Goal: Transaction & Acquisition: Purchase product/service

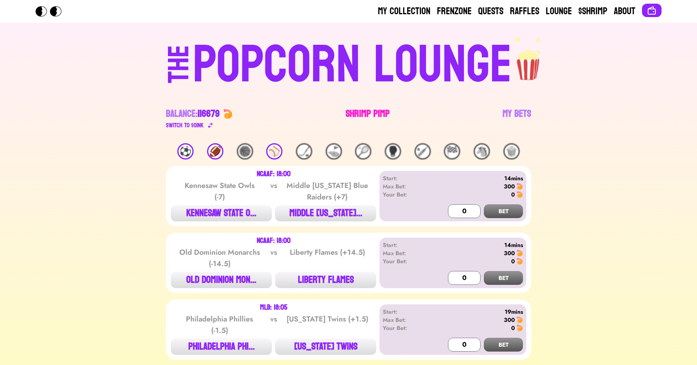
click at [358, 109] on link "Shrimp Pimp" at bounding box center [367, 119] width 44 height 23
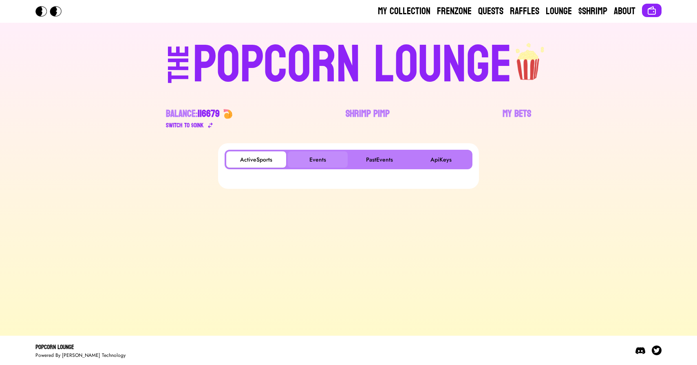
click at [320, 157] on button "Events" at bounding box center [318, 160] width 60 height 16
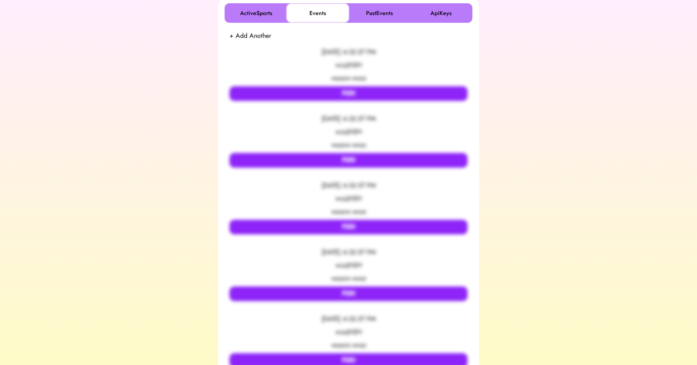
scroll to position [146, 0]
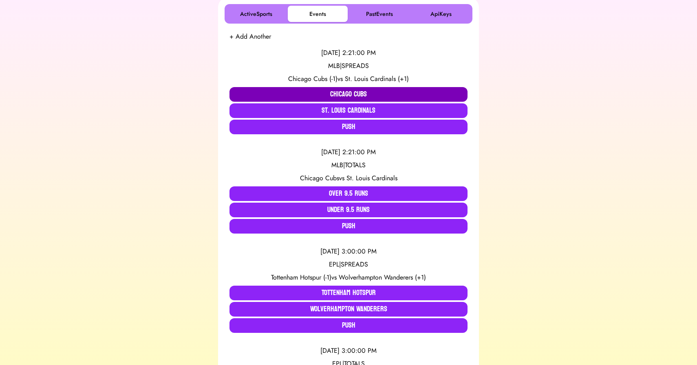
click at [309, 90] on button "Chicago Cubs" at bounding box center [348, 94] width 238 height 15
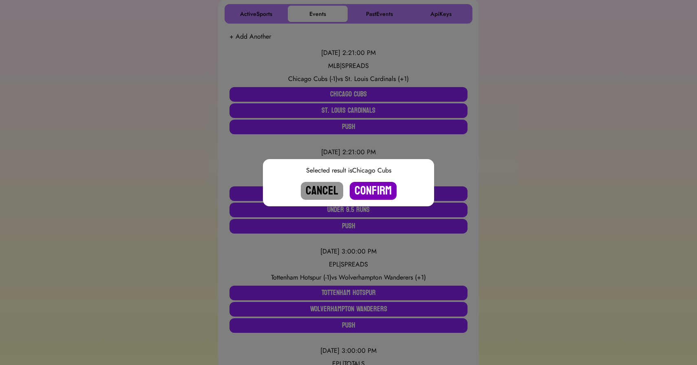
click at [367, 191] on button "Confirm" at bounding box center [372, 191] width 47 height 18
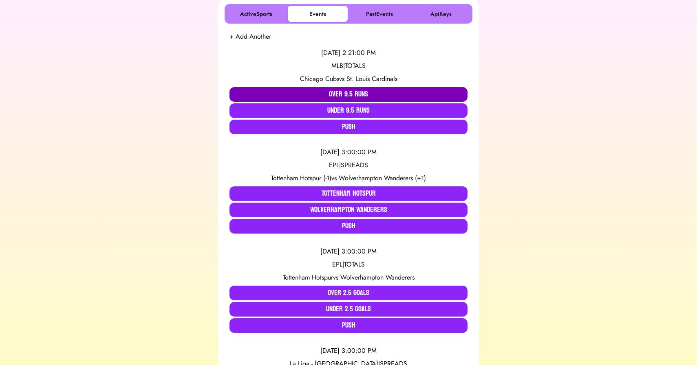
click at [324, 94] on button "Over 9.5 Runs" at bounding box center [348, 94] width 238 height 15
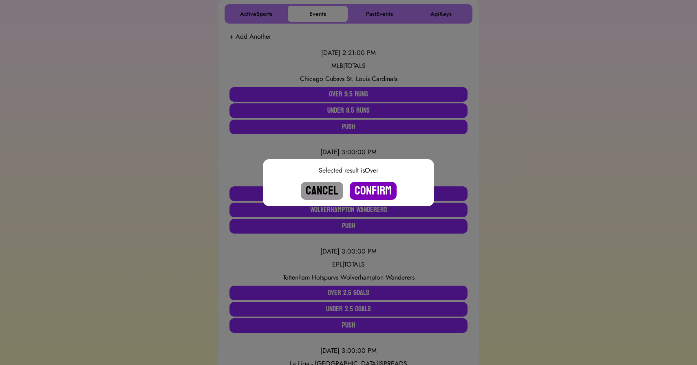
click at [369, 189] on button "Confirm" at bounding box center [372, 191] width 47 height 18
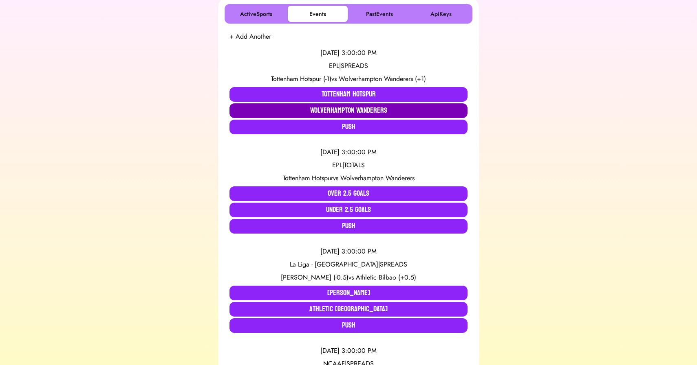
click at [319, 108] on button "Wolverhampton Wanderers" at bounding box center [348, 110] width 238 height 15
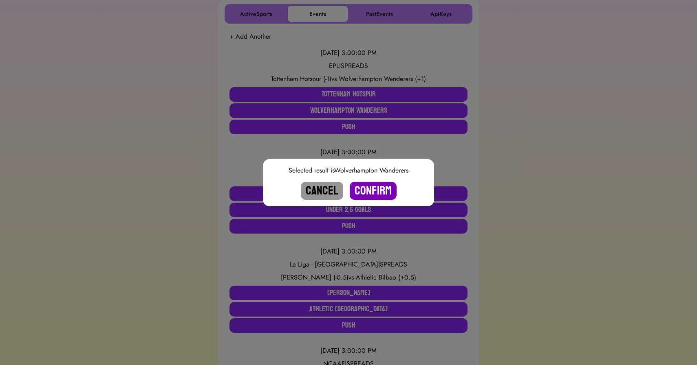
click at [368, 189] on button "Confirm" at bounding box center [372, 191] width 47 height 18
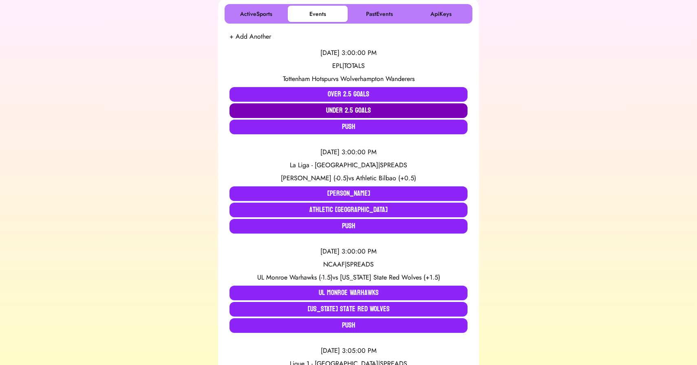
click at [349, 110] on button "Under 2.5 Goals" at bounding box center [348, 110] width 238 height 15
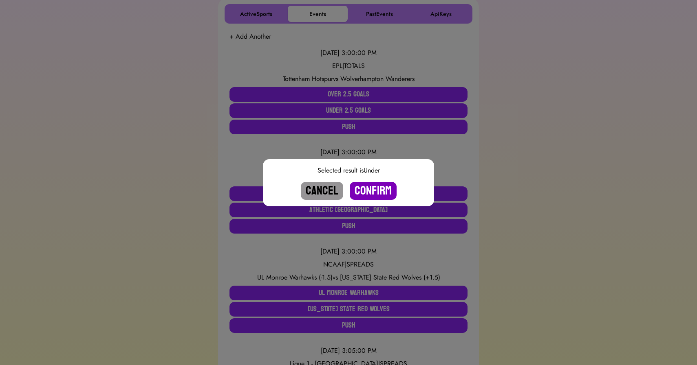
click at [364, 190] on button "Confirm" at bounding box center [372, 191] width 47 height 18
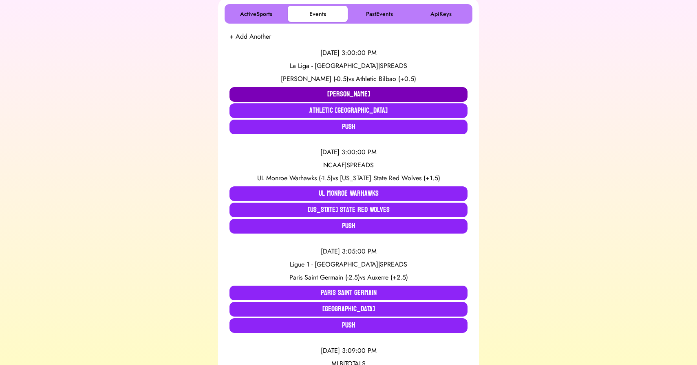
click at [326, 92] on button "[PERSON_NAME]" at bounding box center [348, 94] width 238 height 15
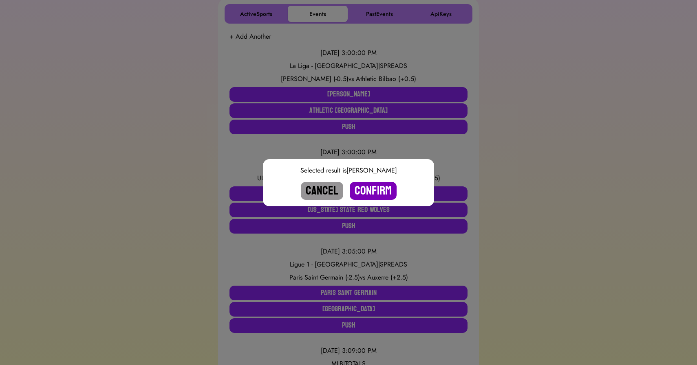
click at [369, 188] on button "Confirm" at bounding box center [372, 191] width 47 height 18
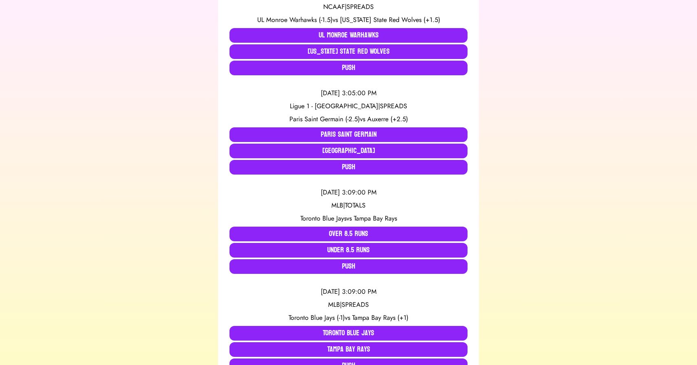
scroll to position [205, 0]
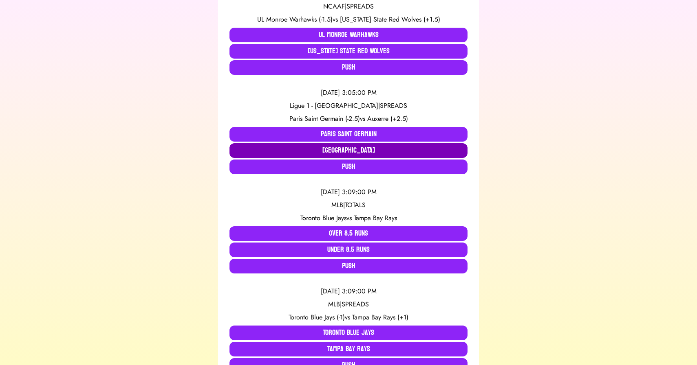
click at [272, 149] on button "[GEOGRAPHIC_DATA]" at bounding box center [348, 150] width 238 height 15
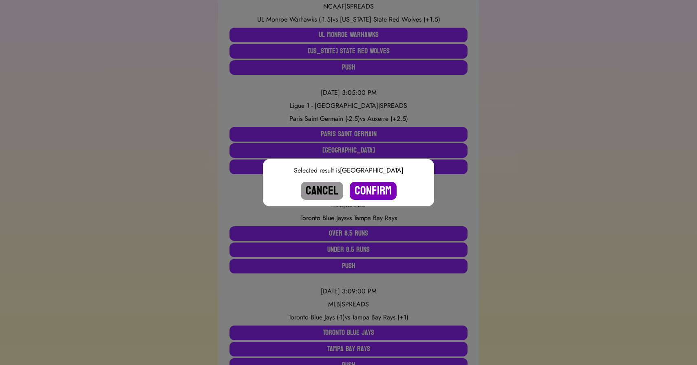
click at [370, 196] on button "Confirm" at bounding box center [372, 191] width 47 height 18
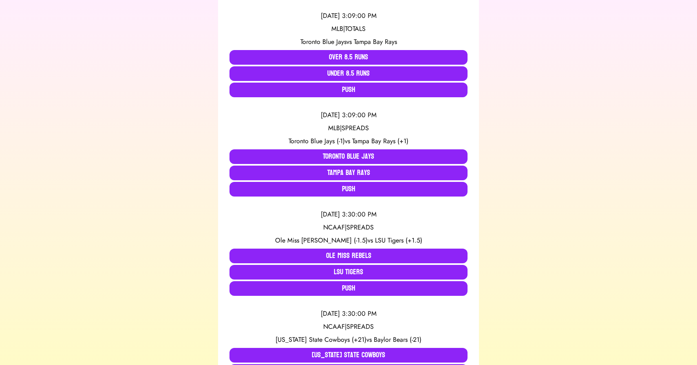
scroll to position [284, 0]
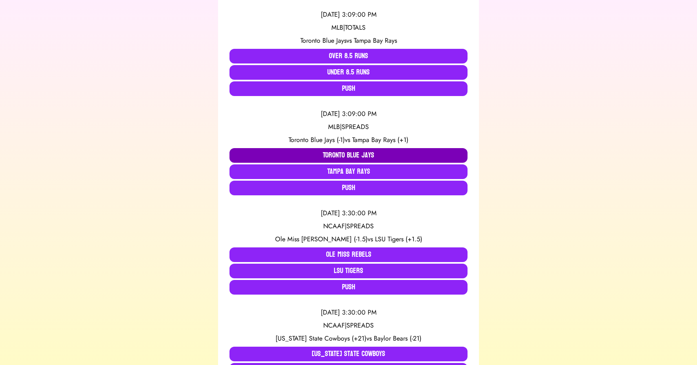
click at [312, 153] on button "Toronto Blue Jays" at bounding box center [348, 155] width 238 height 15
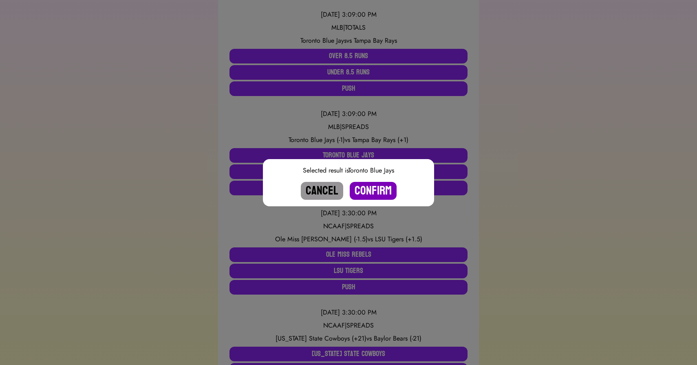
click at [371, 192] on button "Confirm" at bounding box center [372, 191] width 47 height 18
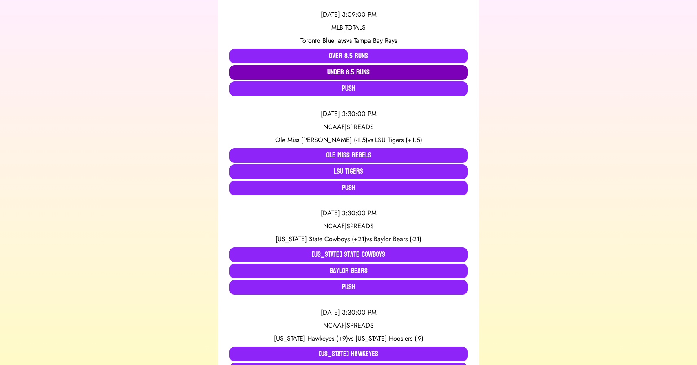
click at [342, 68] on button "Under 8.5 Runs" at bounding box center [348, 72] width 238 height 15
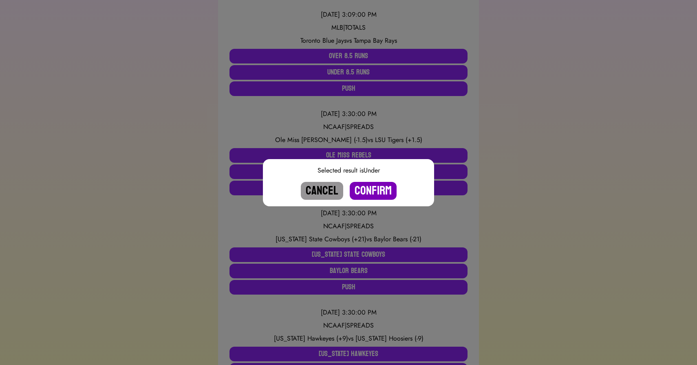
click at [376, 189] on button "Confirm" at bounding box center [372, 191] width 47 height 18
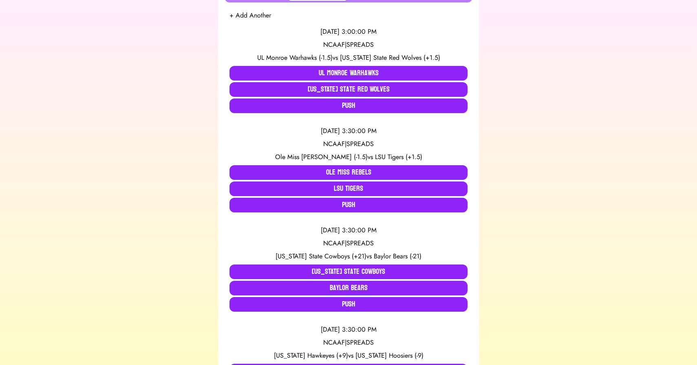
scroll to position [0, 0]
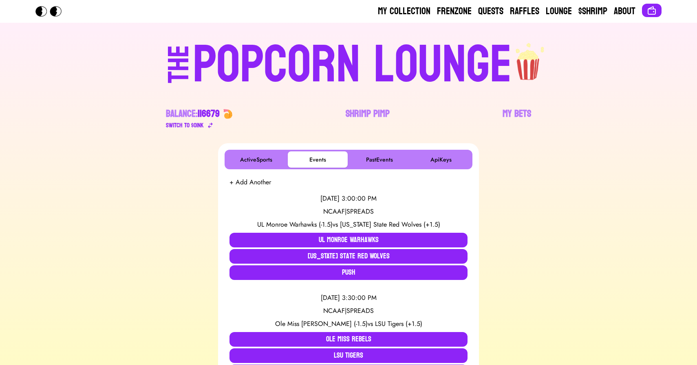
click at [333, 57] on div "POPCORN LOUNGE" at bounding box center [352, 65] width 319 height 52
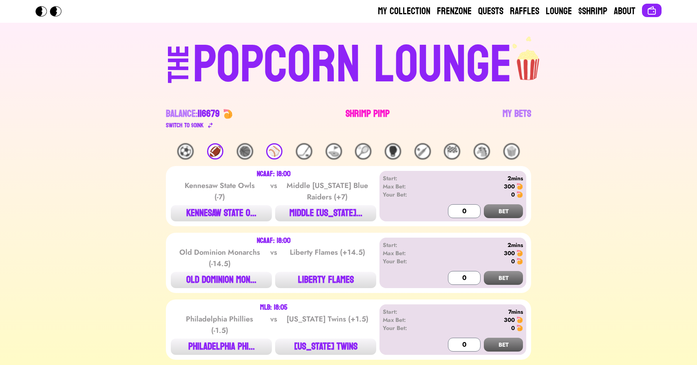
click at [358, 118] on link "Shrimp Pimp" at bounding box center [367, 119] width 44 height 23
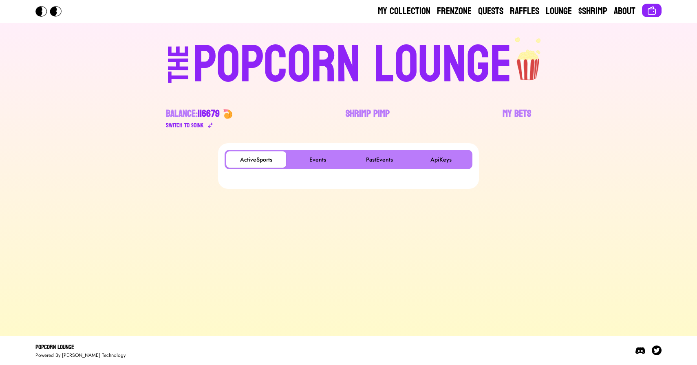
click at [319, 167] on div "ActiveSports Events PastEvents ApiKeys" at bounding box center [348, 160] width 248 height 20
click at [314, 159] on button "Events" at bounding box center [318, 160] width 60 height 16
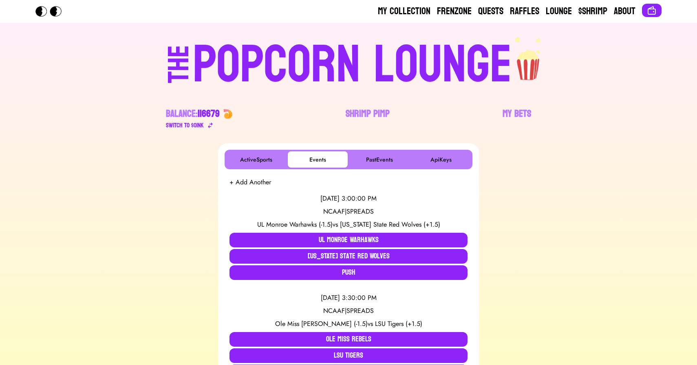
click at [321, 57] on div "POPCORN LOUNGE" at bounding box center [352, 65] width 319 height 52
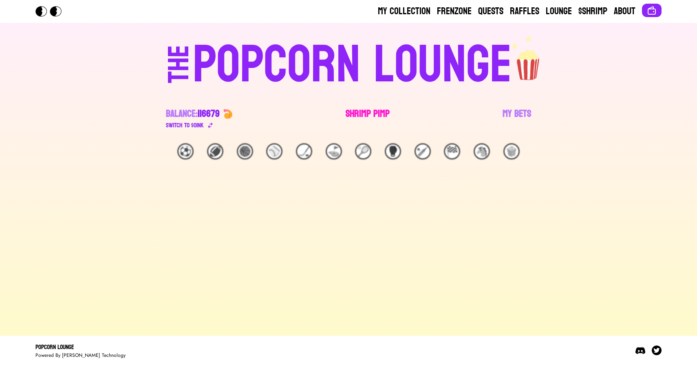
click at [367, 114] on link "Shrimp Pimp" at bounding box center [367, 119] width 44 height 23
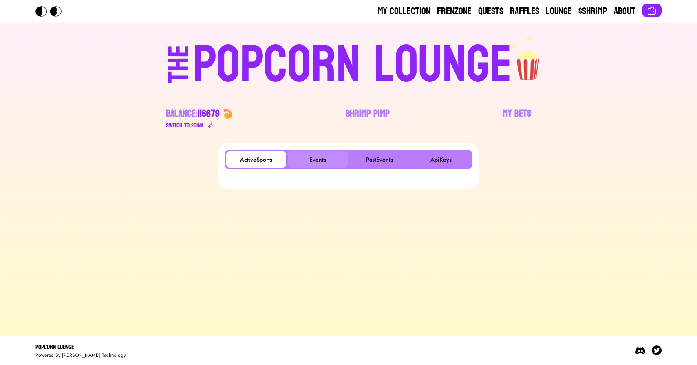
click at [305, 161] on button "Events" at bounding box center [318, 160] width 60 height 16
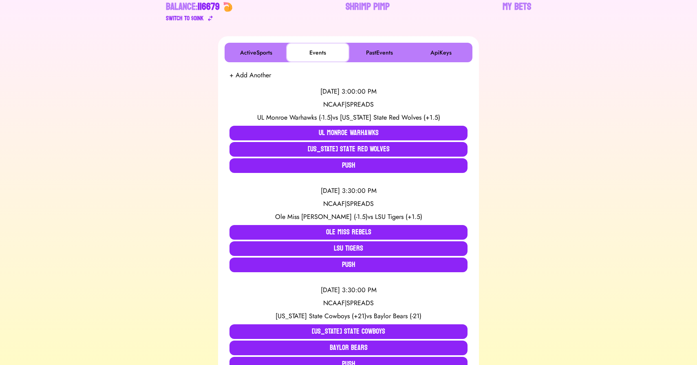
scroll to position [108, 0]
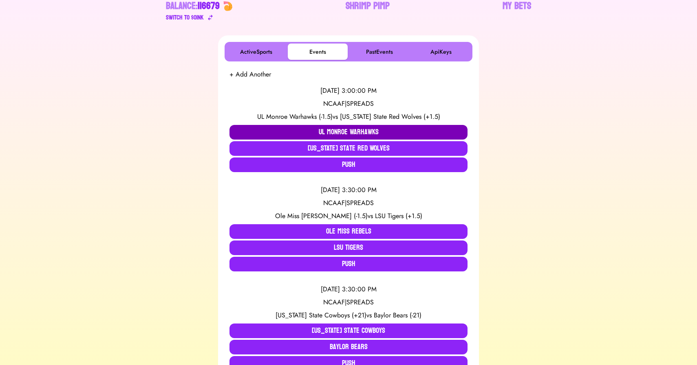
click at [328, 132] on button "UL Monroe Warhawks" at bounding box center [348, 132] width 238 height 15
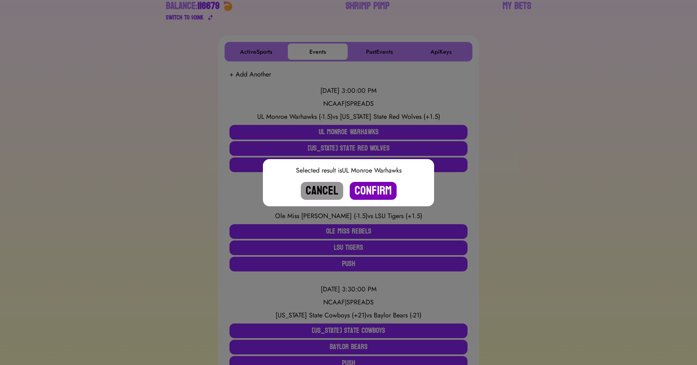
click at [373, 191] on button "Confirm" at bounding box center [372, 191] width 47 height 18
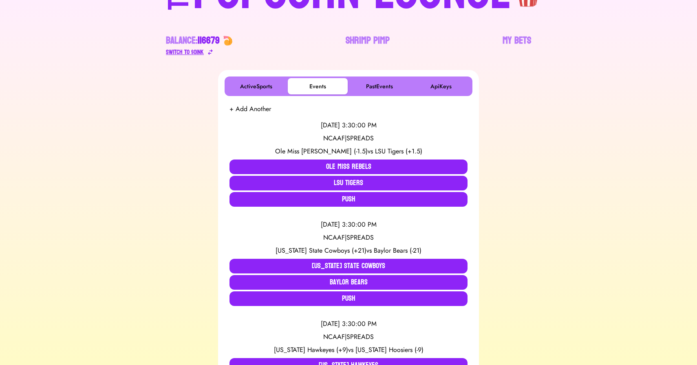
scroll to position [0, 0]
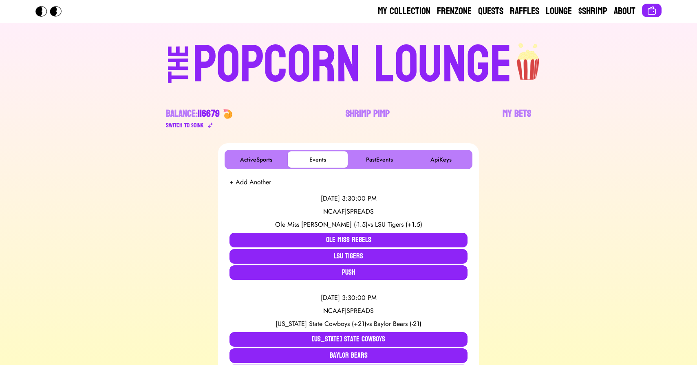
click at [288, 68] on div "POPCORN LOUNGE" at bounding box center [352, 65] width 319 height 52
